Goal: Complete application form

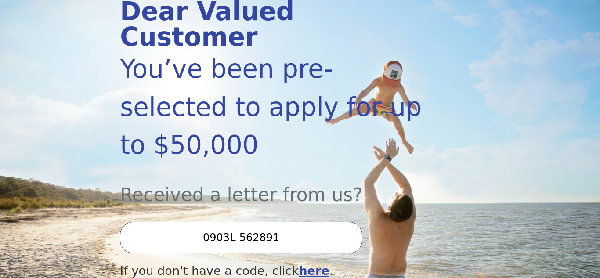
scroll to position [141, 0]
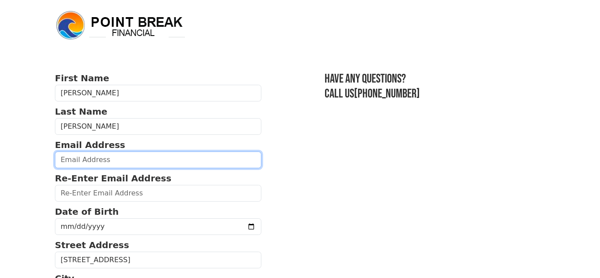
click at [60, 161] on input "email" at bounding box center [158, 159] width 206 height 17
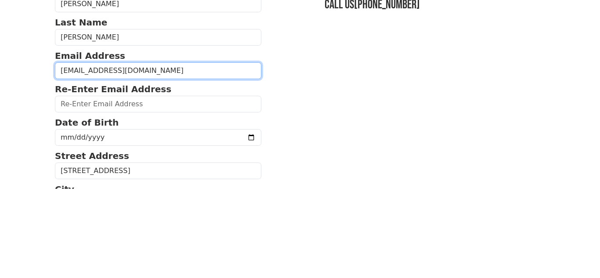
type input "[EMAIL_ADDRESS][DOMAIN_NAME]"
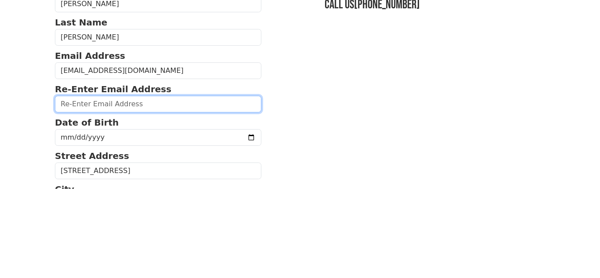
click at [64, 191] on input "email" at bounding box center [158, 193] width 206 height 17
type input "[EMAIL_ADDRESS][DOMAIN_NAME]"
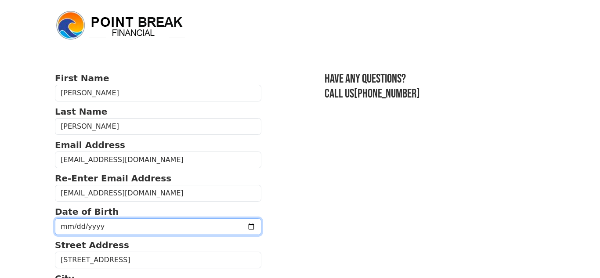
click at [63, 229] on input "date" at bounding box center [158, 226] width 206 height 17
type input "[DATE]"
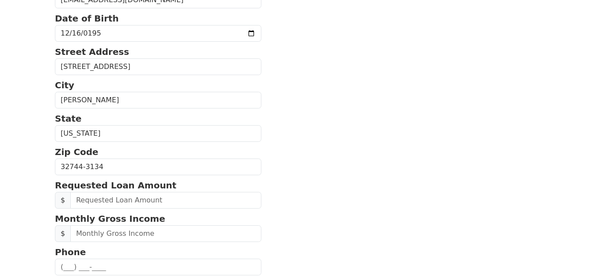
scroll to position [211, 0]
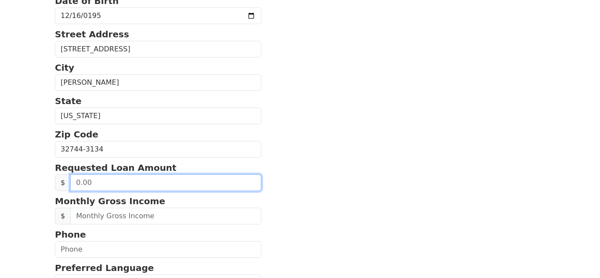
click at [76, 184] on input "text" at bounding box center [165, 182] width 191 height 17
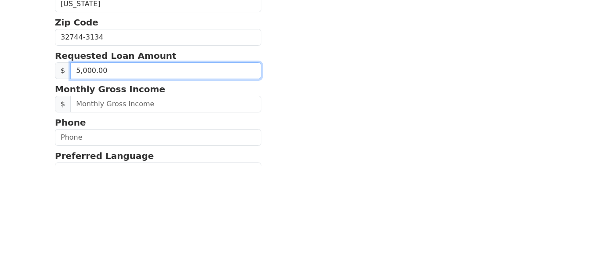
type input "50,000.00"
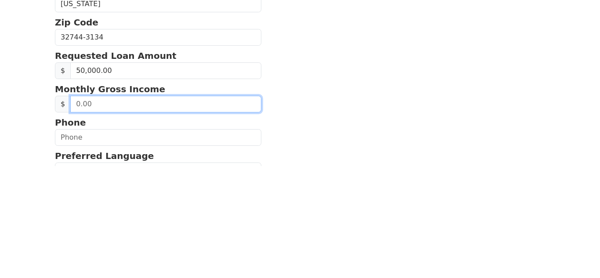
click at [88, 214] on input "text" at bounding box center [165, 216] width 191 height 17
type input "3,190.00"
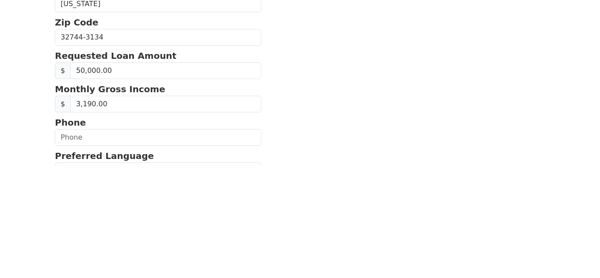
click at [299, 177] on section "First Name [PERSON_NAME] Last Name [PERSON_NAME] Email Address [EMAIL_ADDRESS][…" at bounding box center [300, 147] width 490 height 573
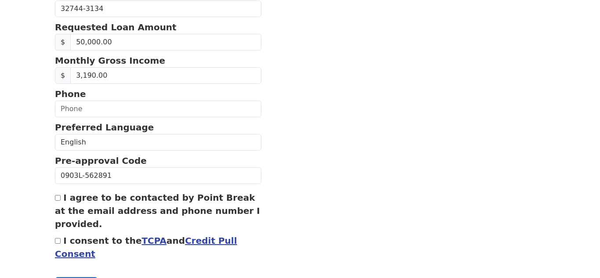
scroll to position [369, 0]
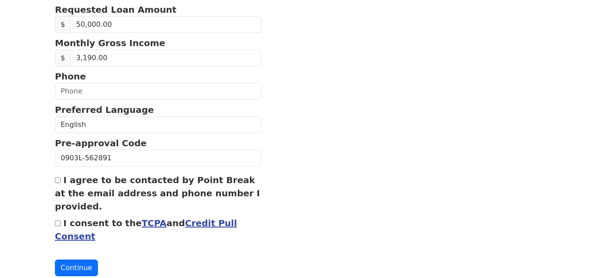
click at [55, 179] on input "I agree to be contacted by Point Break at the email address and phone number I …" at bounding box center [58, 180] width 6 height 6
checkbox input "true"
click at [57, 221] on input "I consent to the TCPA and Credit Pull Consent" at bounding box center [58, 223] width 6 height 6
checkbox input "true"
click at [77, 263] on button "Continue" at bounding box center [76, 268] width 43 height 17
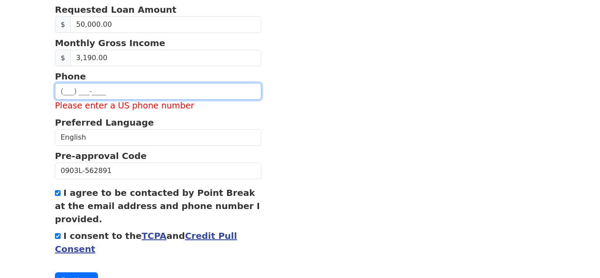
click at [62, 89] on input "text" at bounding box center [158, 91] width 206 height 17
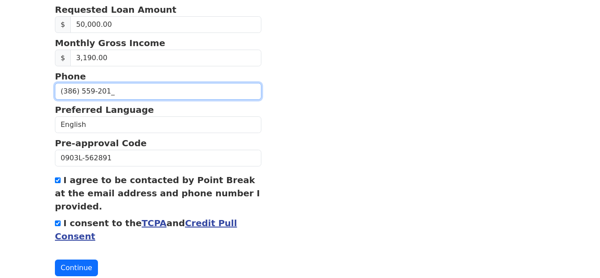
type input "[PHONE_NUMBER]"
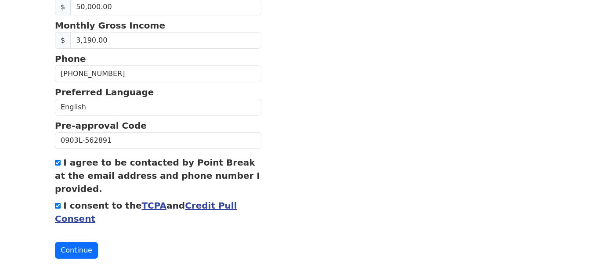
scroll to position [393, 0]
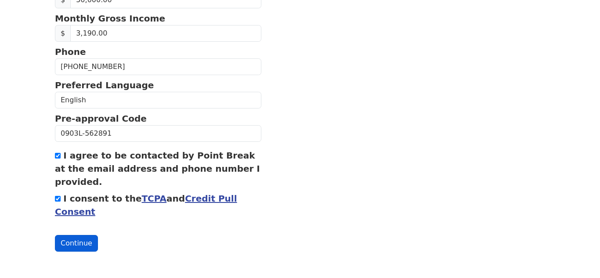
click at [72, 240] on button "Continue" at bounding box center [76, 243] width 43 height 17
